Goal: Task Accomplishment & Management: Manage account settings

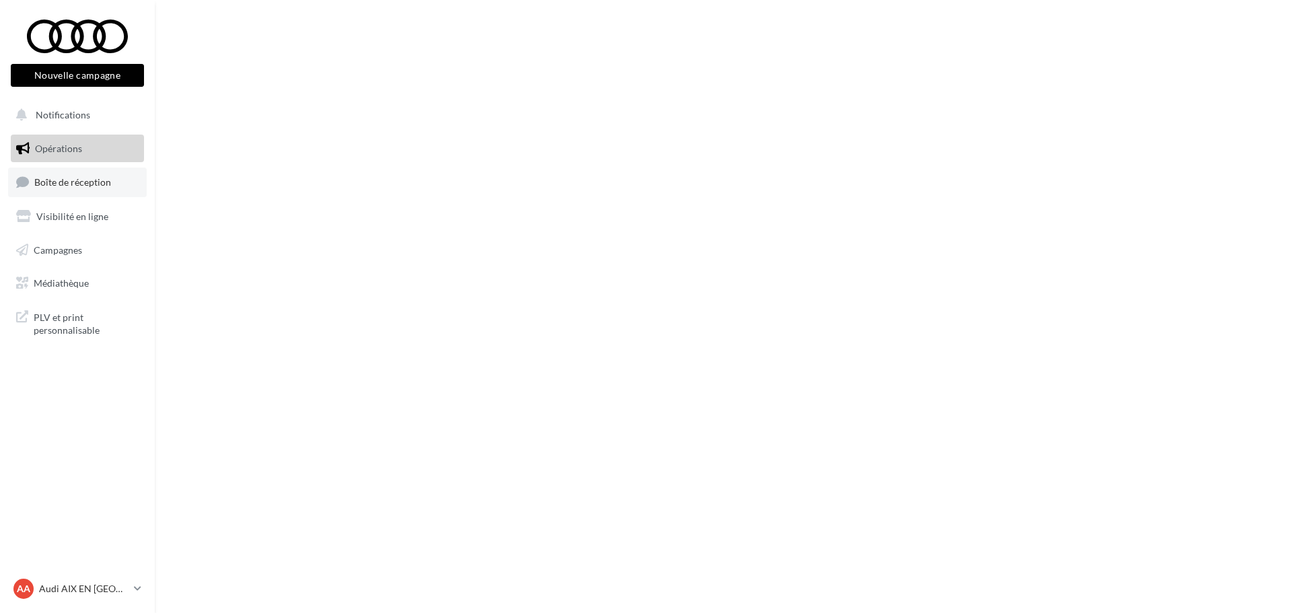
click at [87, 182] on span "Boîte de réception" at bounding box center [72, 181] width 77 height 11
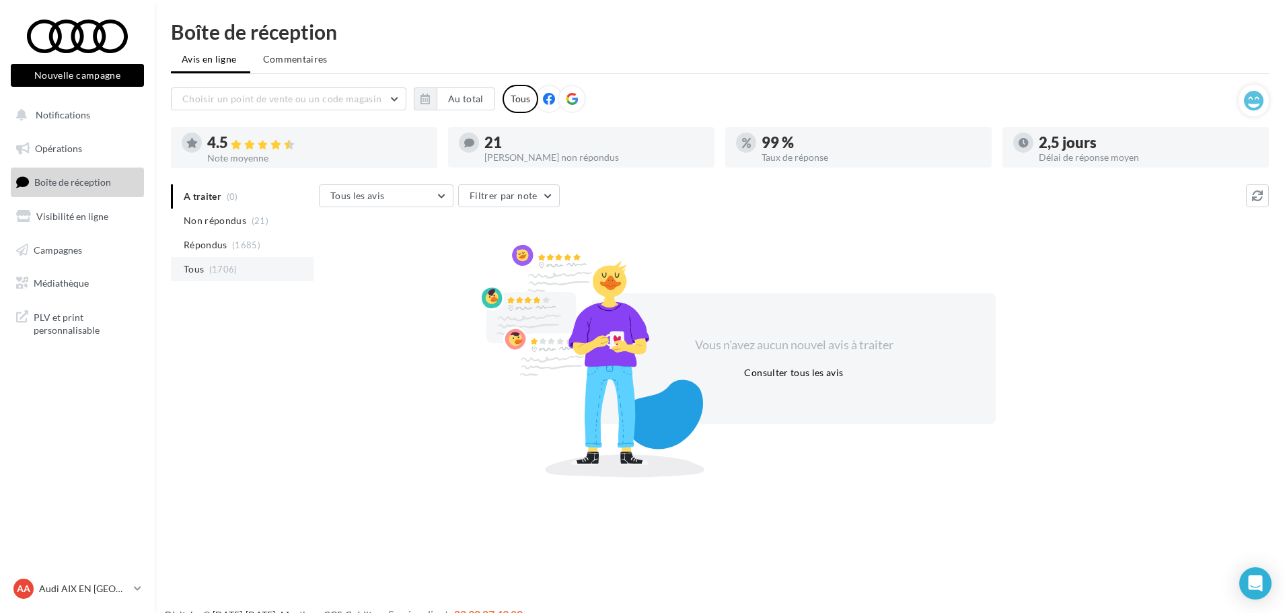
click at [238, 263] on li "Tous (1706)" at bounding box center [242, 269] width 143 height 24
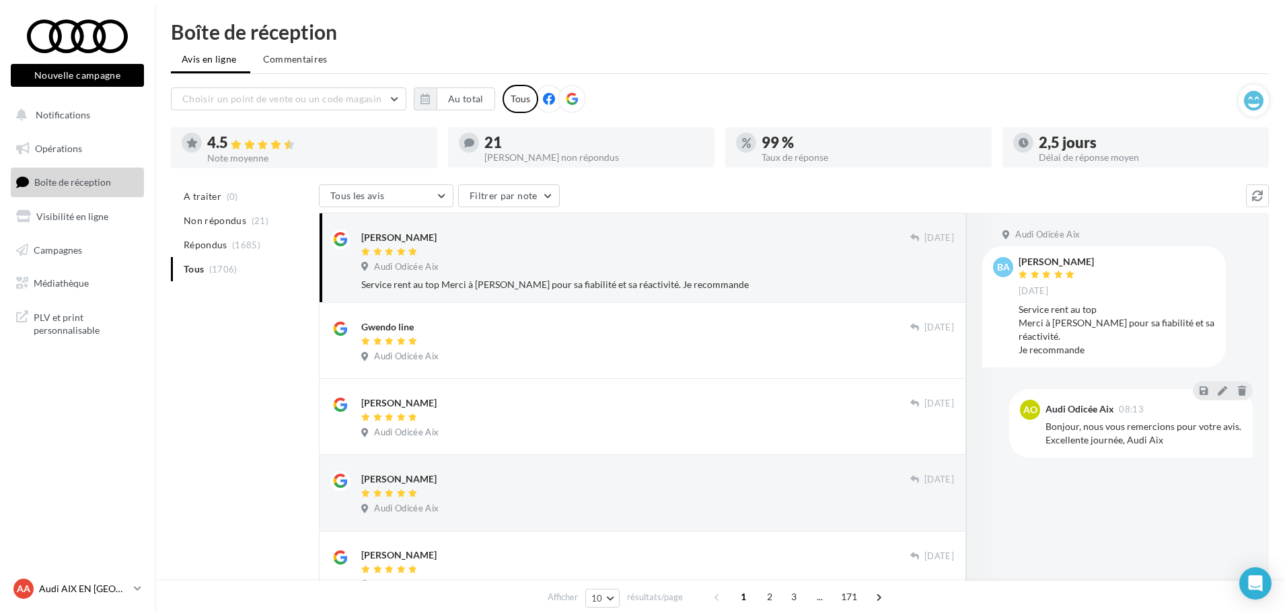
click at [109, 589] on p "Audi AIX EN [GEOGRAPHIC_DATA]" at bounding box center [83, 588] width 89 height 13
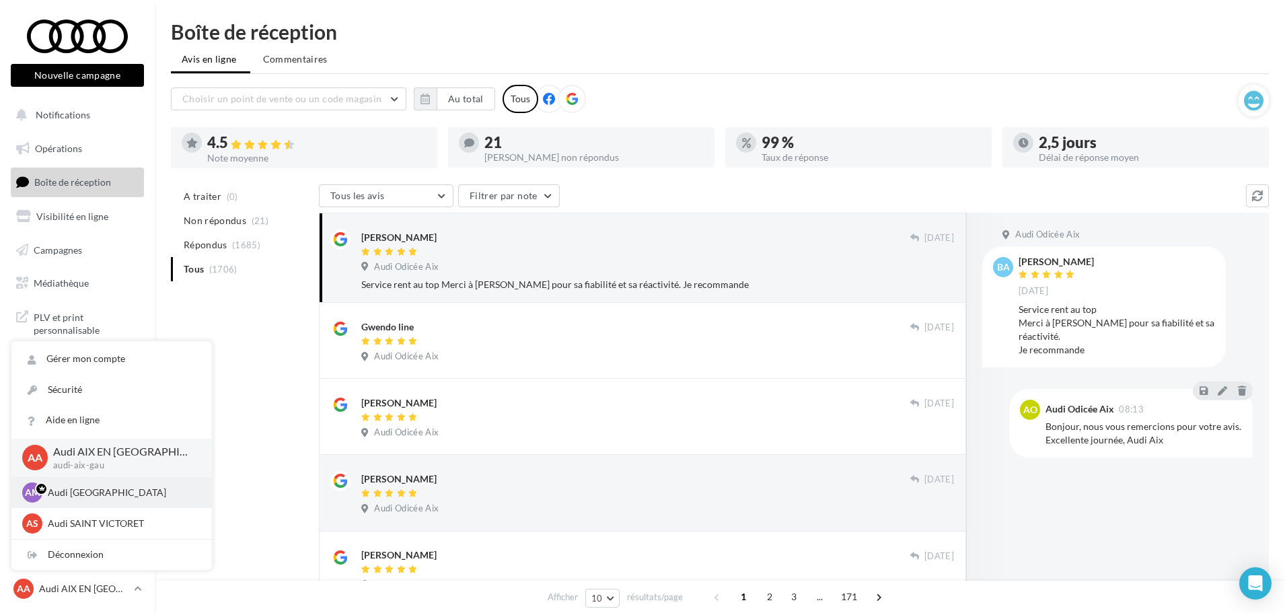
click at [74, 492] on p "Audi [GEOGRAPHIC_DATA]" at bounding box center [122, 492] width 148 height 13
